Goal: Task Accomplishment & Management: Complete application form

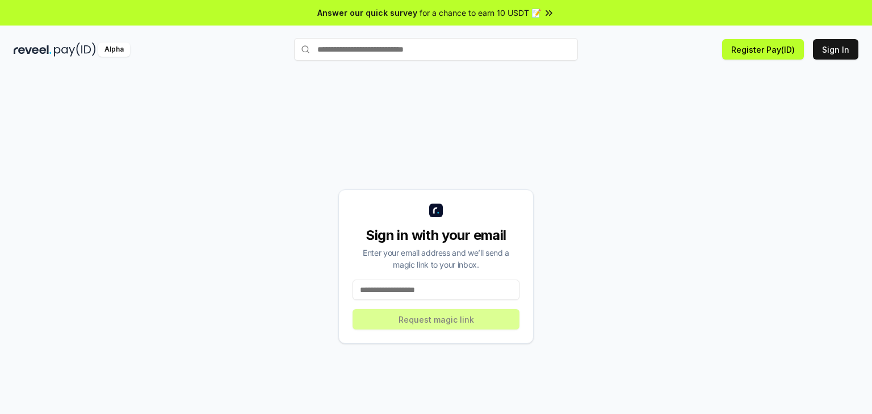
click at [408, 299] on input at bounding box center [436, 290] width 167 height 20
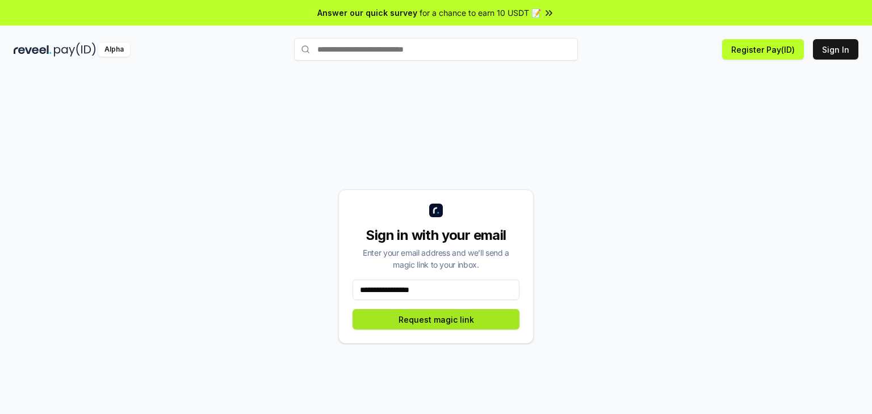
type input "**********"
click at [447, 316] on button "Request magic link" at bounding box center [436, 319] width 167 height 20
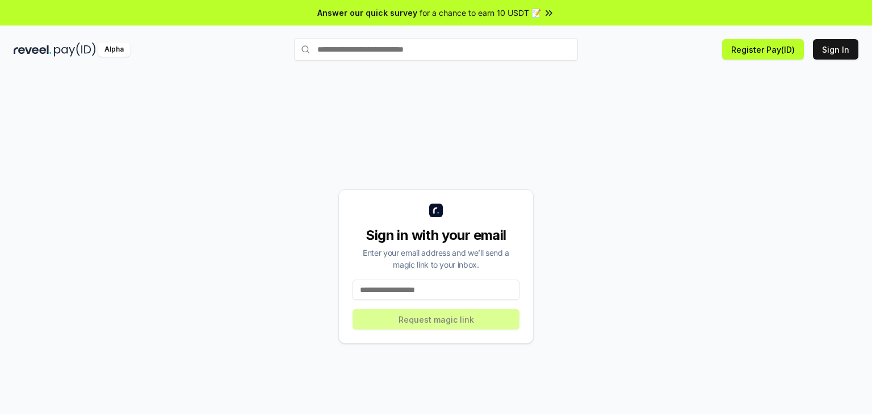
click at [476, 286] on input at bounding box center [436, 290] width 167 height 20
click at [828, 47] on button "Sign In" at bounding box center [835, 49] width 45 height 20
click at [441, 283] on input at bounding box center [436, 290] width 167 height 20
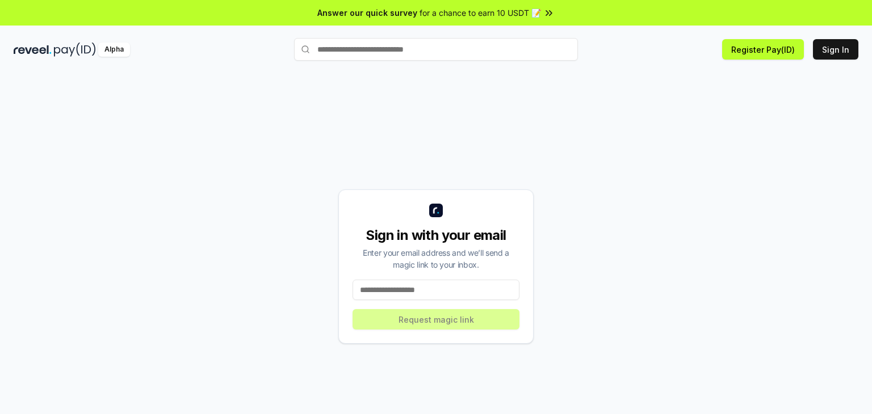
click at [441, 283] on input at bounding box center [436, 290] width 167 height 20
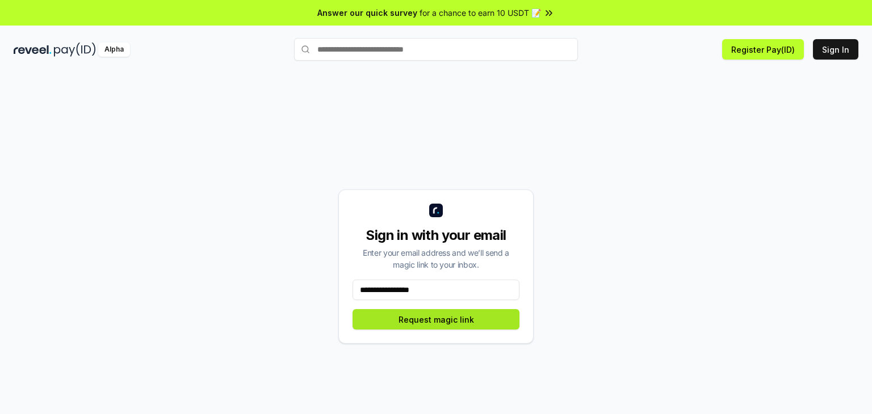
type input "**********"
click at [449, 312] on button "Request magic link" at bounding box center [436, 319] width 167 height 20
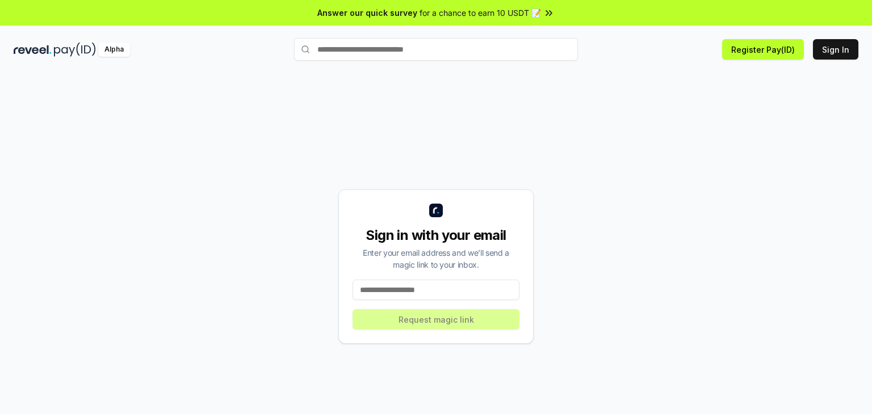
click at [57, 51] on img at bounding box center [75, 50] width 42 height 14
click at [458, 55] on input "text" at bounding box center [436, 49] width 284 height 23
type input "*********"
click at [563, 69] on span "Pay" at bounding box center [562, 71] width 22 height 17
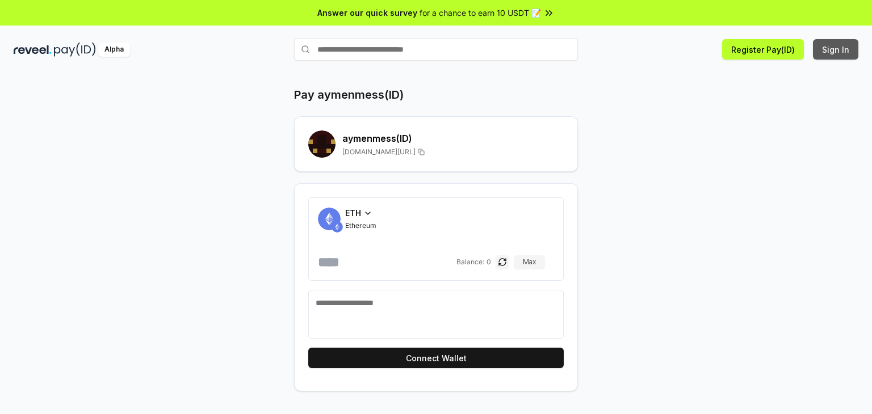
click at [828, 50] on button "Sign In" at bounding box center [835, 49] width 45 height 20
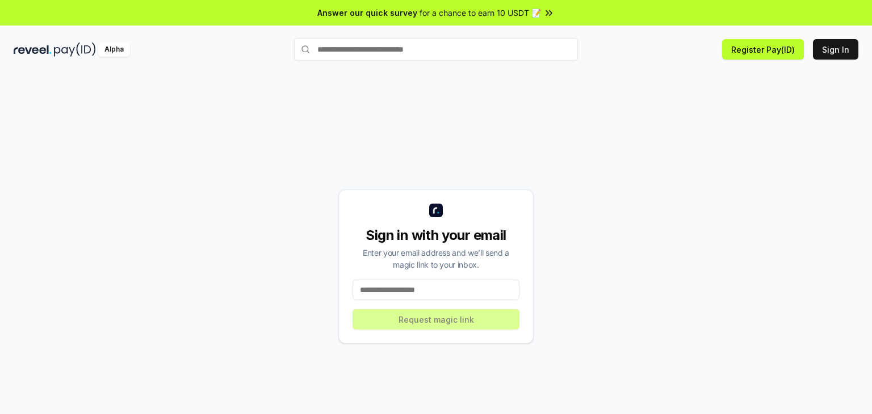
click at [406, 278] on div "Sign in with your email Enter your email address and we’ll send a magic link to…" at bounding box center [435, 267] width 195 height 154
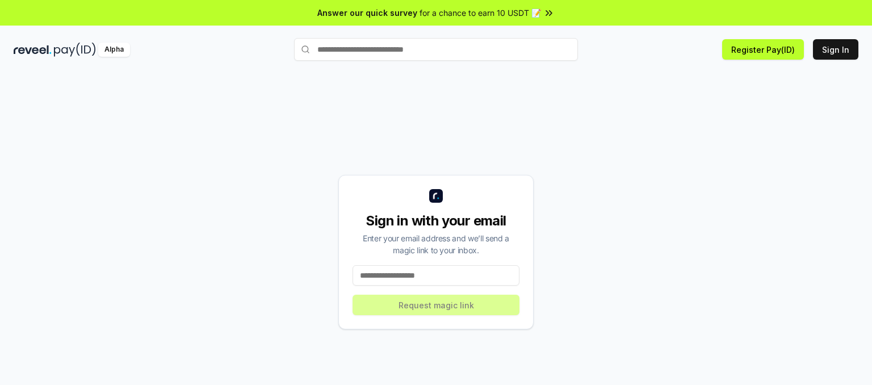
click at [446, 272] on input at bounding box center [436, 275] width 167 height 20
